Goal: Information Seeking & Learning: Learn about a topic

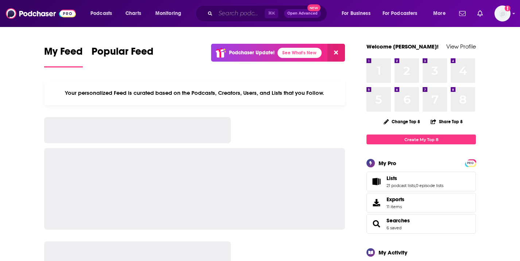
click at [242, 12] on input "Search podcasts, credits, & more..." at bounding box center [240, 14] width 49 height 12
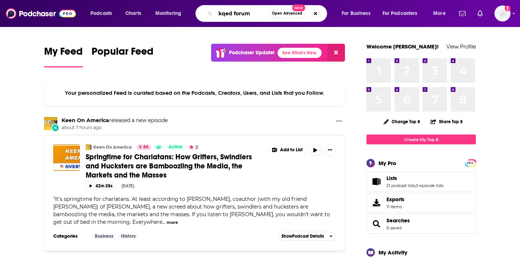
type input "kqed forum"
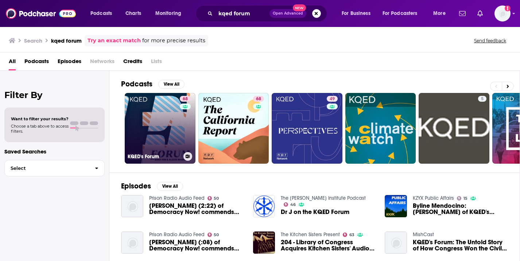
click at [168, 119] on link "68 KQED's Forum" at bounding box center [160, 128] width 71 height 71
